Goal: Check status: Check status

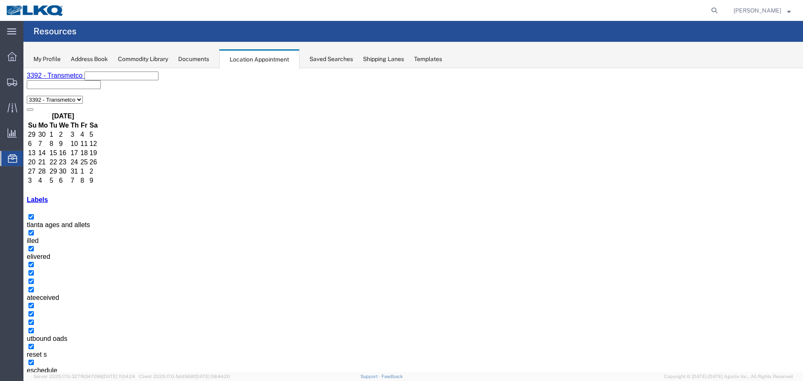
scroll to position [42, 0]
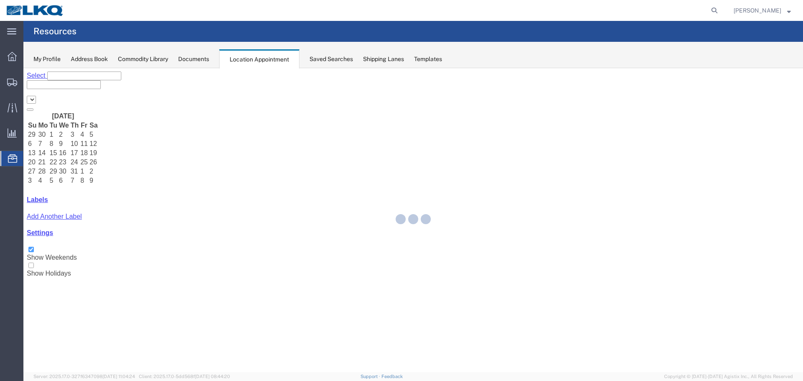
select select "28018"
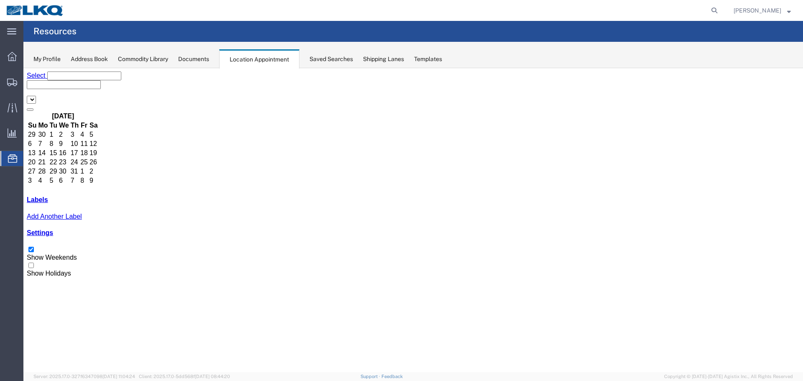
select select "28018"
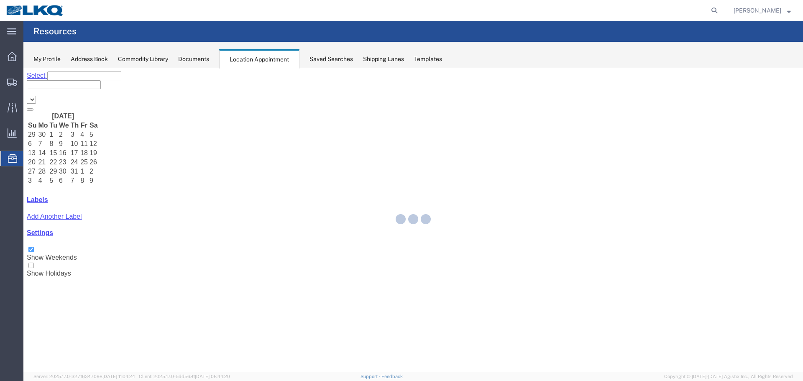
select select "28018"
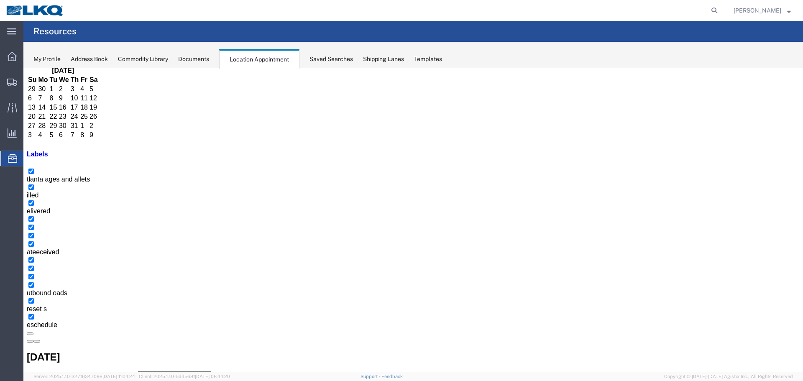
scroll to position [54, 0]
